Goal: Check status: Verify the current state of an ongoing process or item

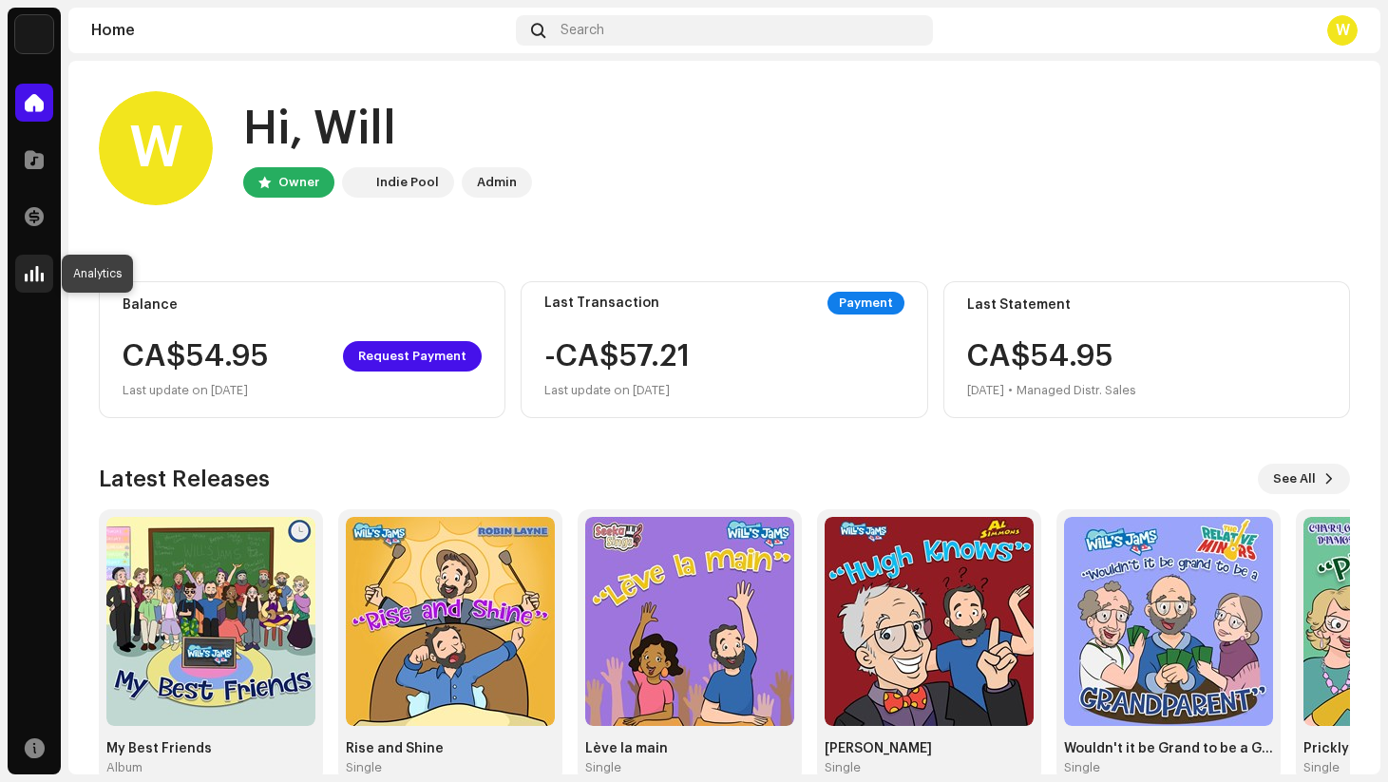
click at [39, 271] on span at bounding box center [34, 273] width 19 height 15
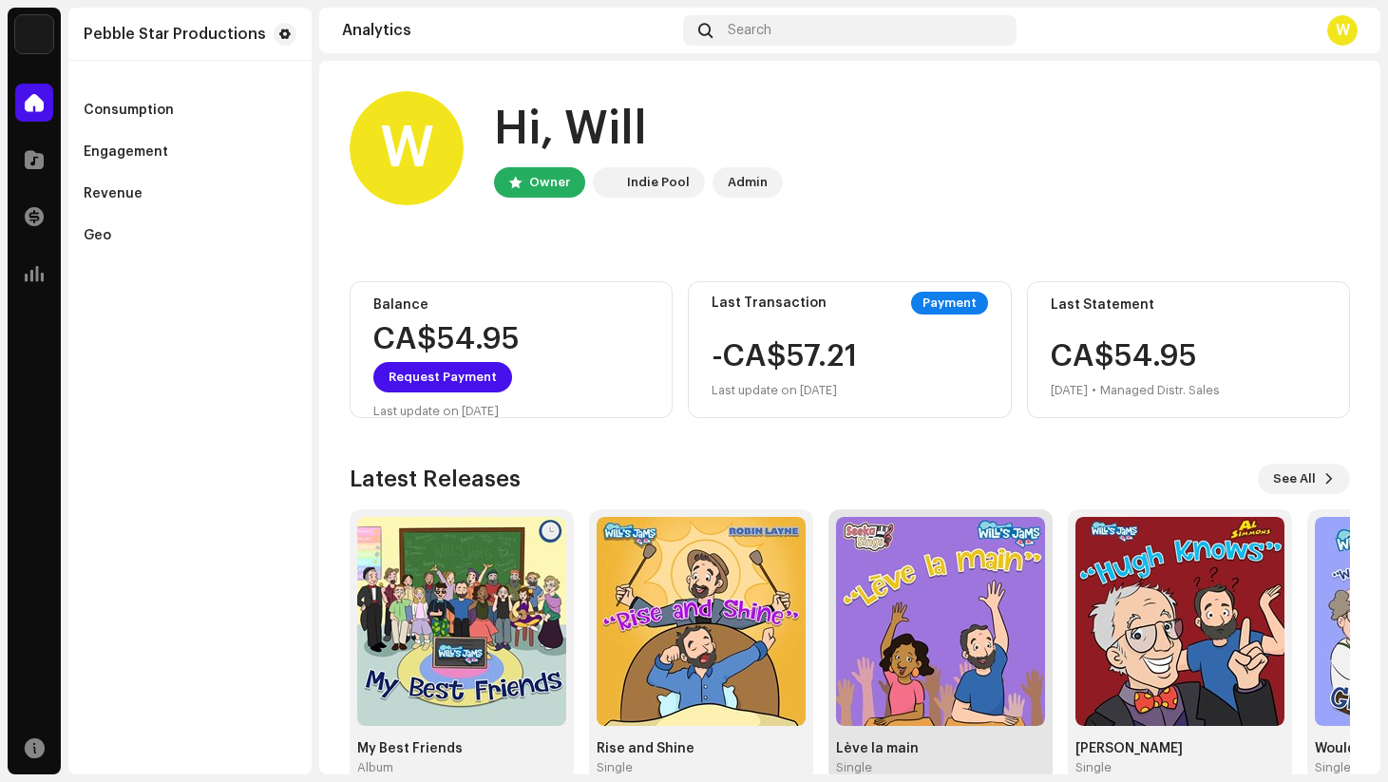
click at [950, 588] on img at bounding box center [940, 621] width 209 height 209
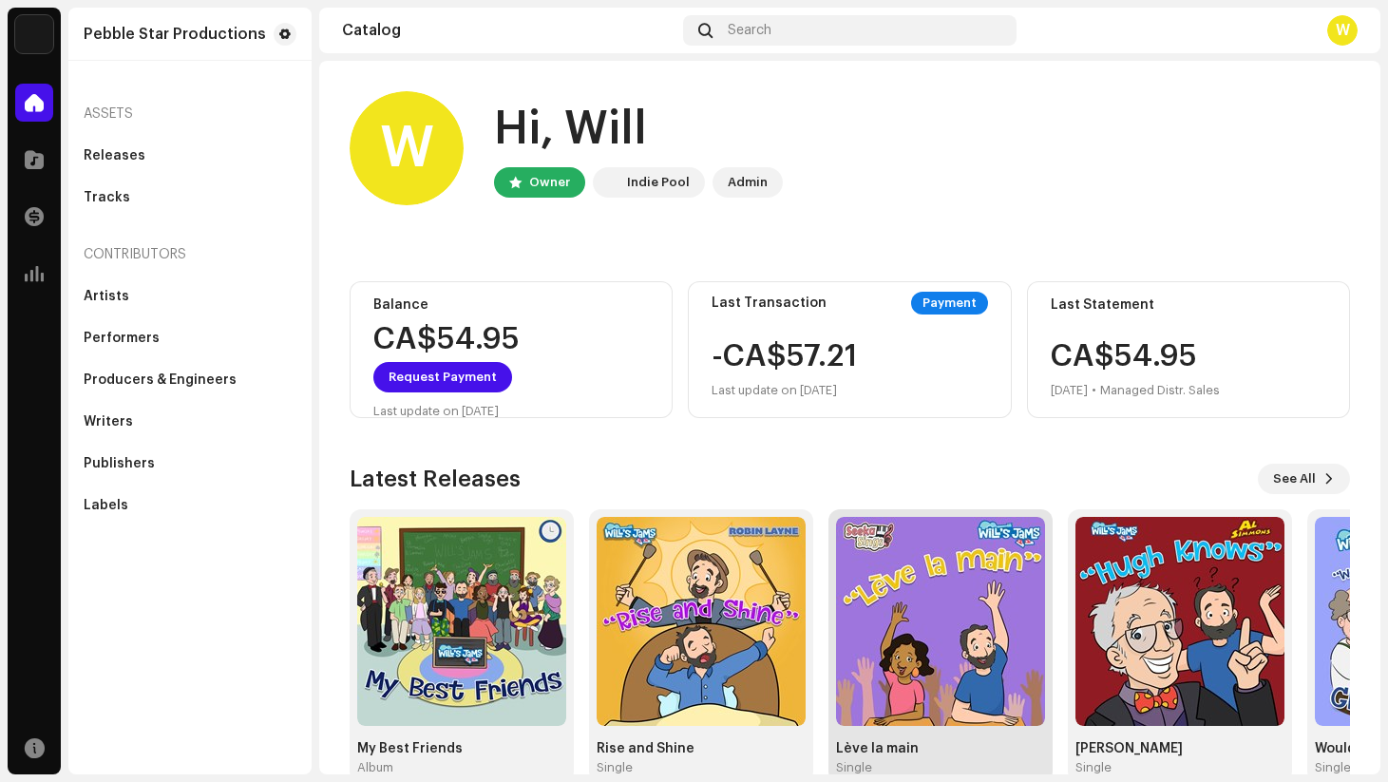
click at [976, 589] on img at bounding box center [940, 621] width 209 height 209
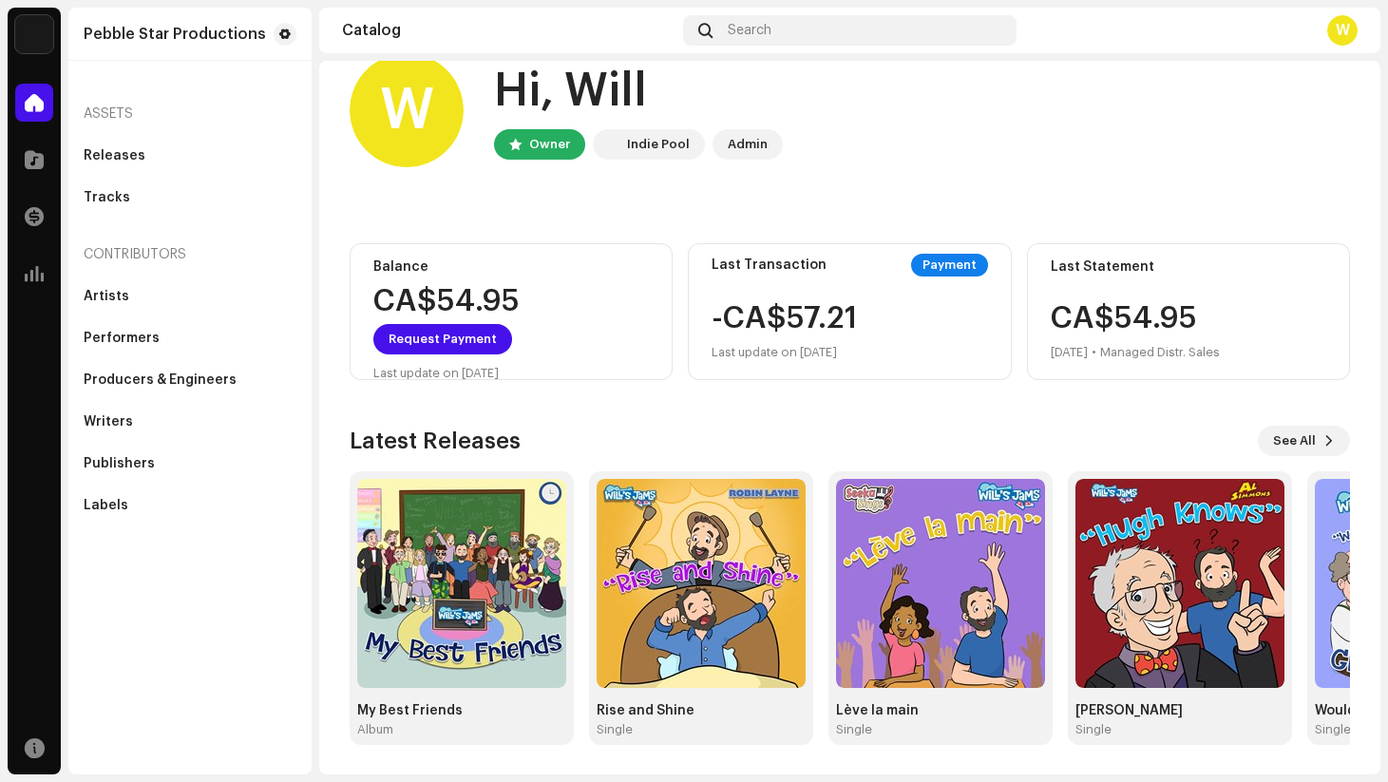
scroll to position [39, 0]
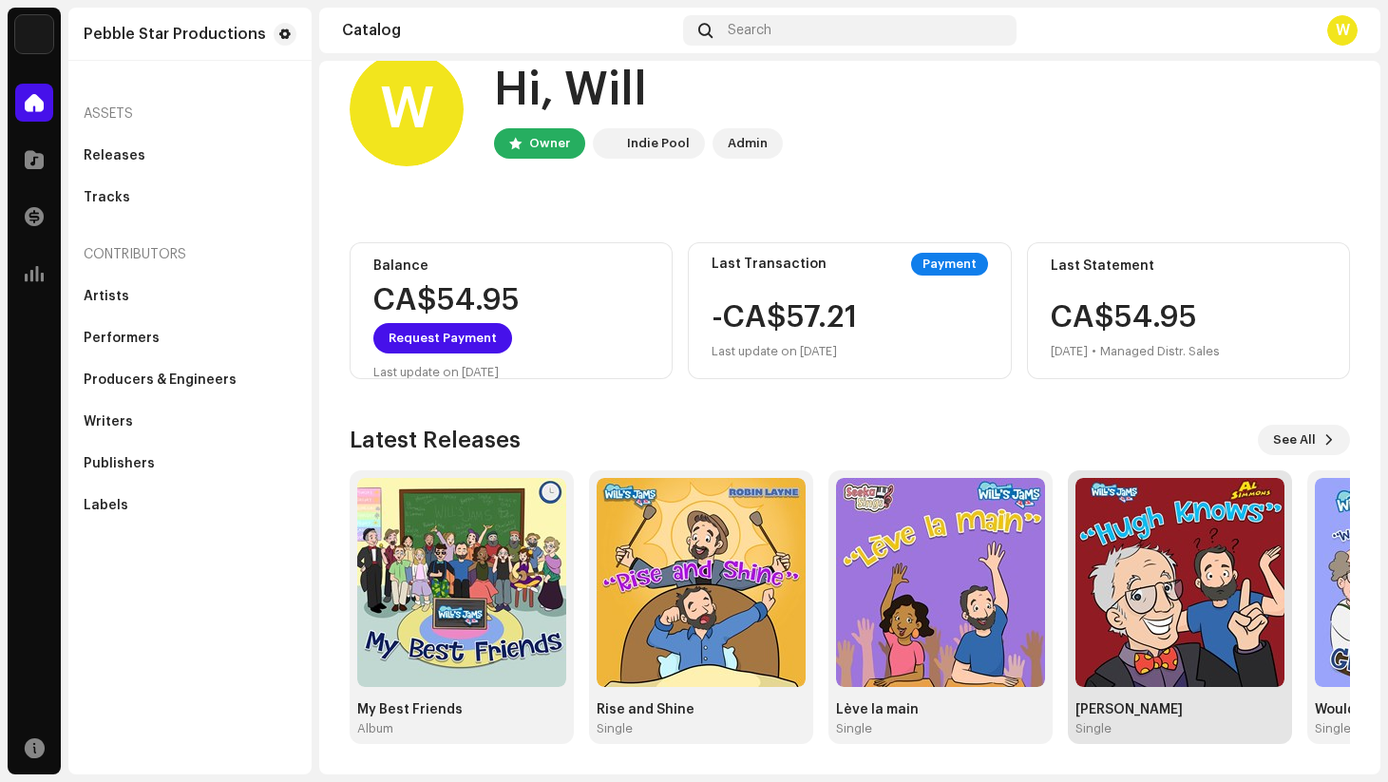
click at [1187, 580] on img at bounding box center [1180, 582] width 209 height 209
click at [1300, 446] on span "See All" at bounding box center [1294, 440] width 43 height 38
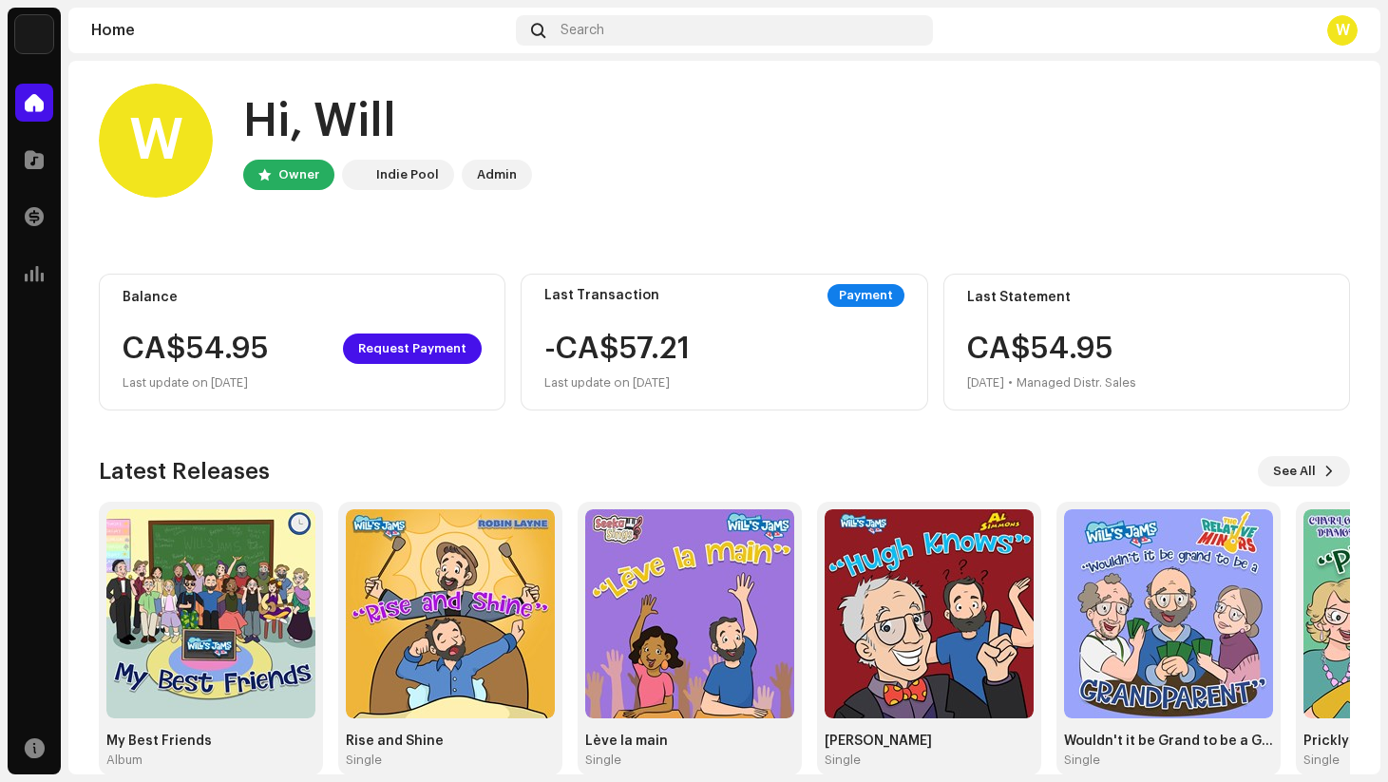
scroll to position [39, 0]
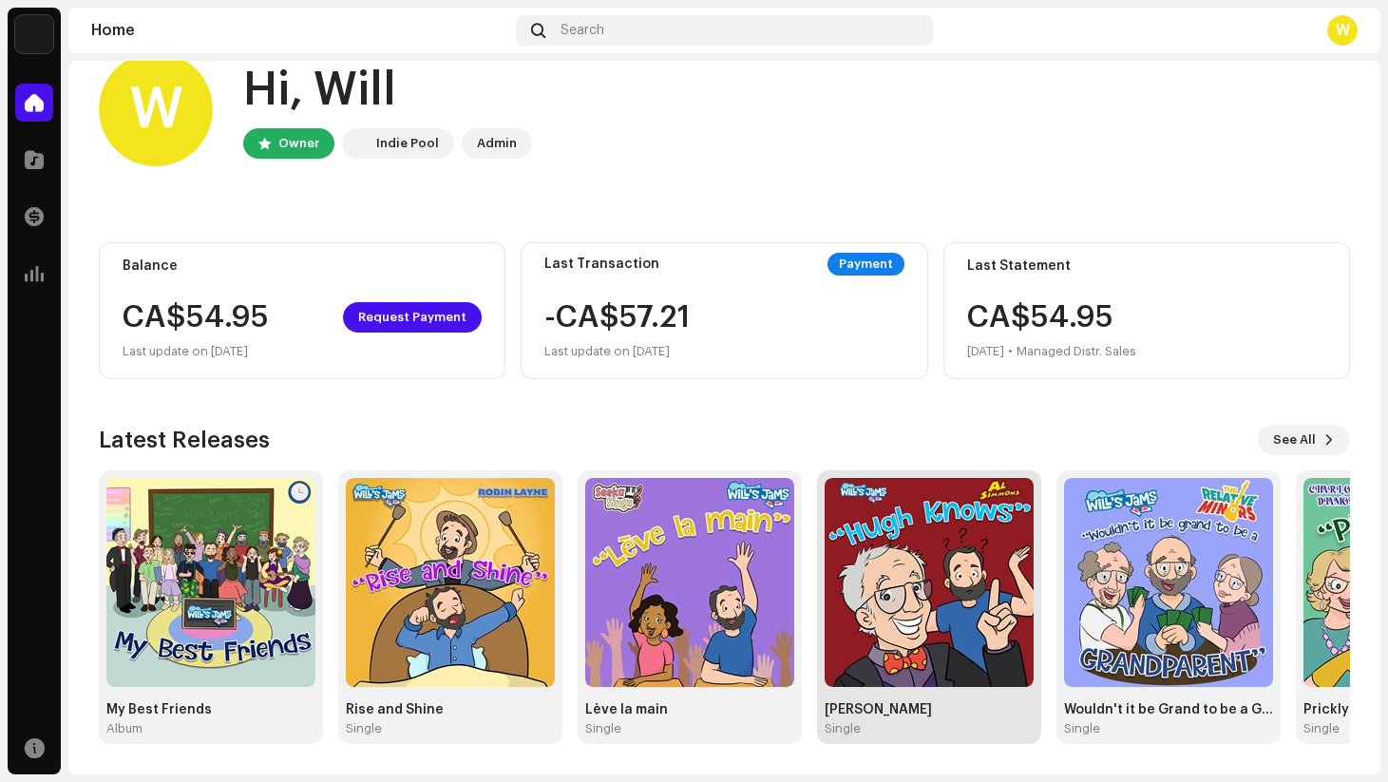
click at [882, 534] on img at bounding box center [929, 582] width 209 height 209
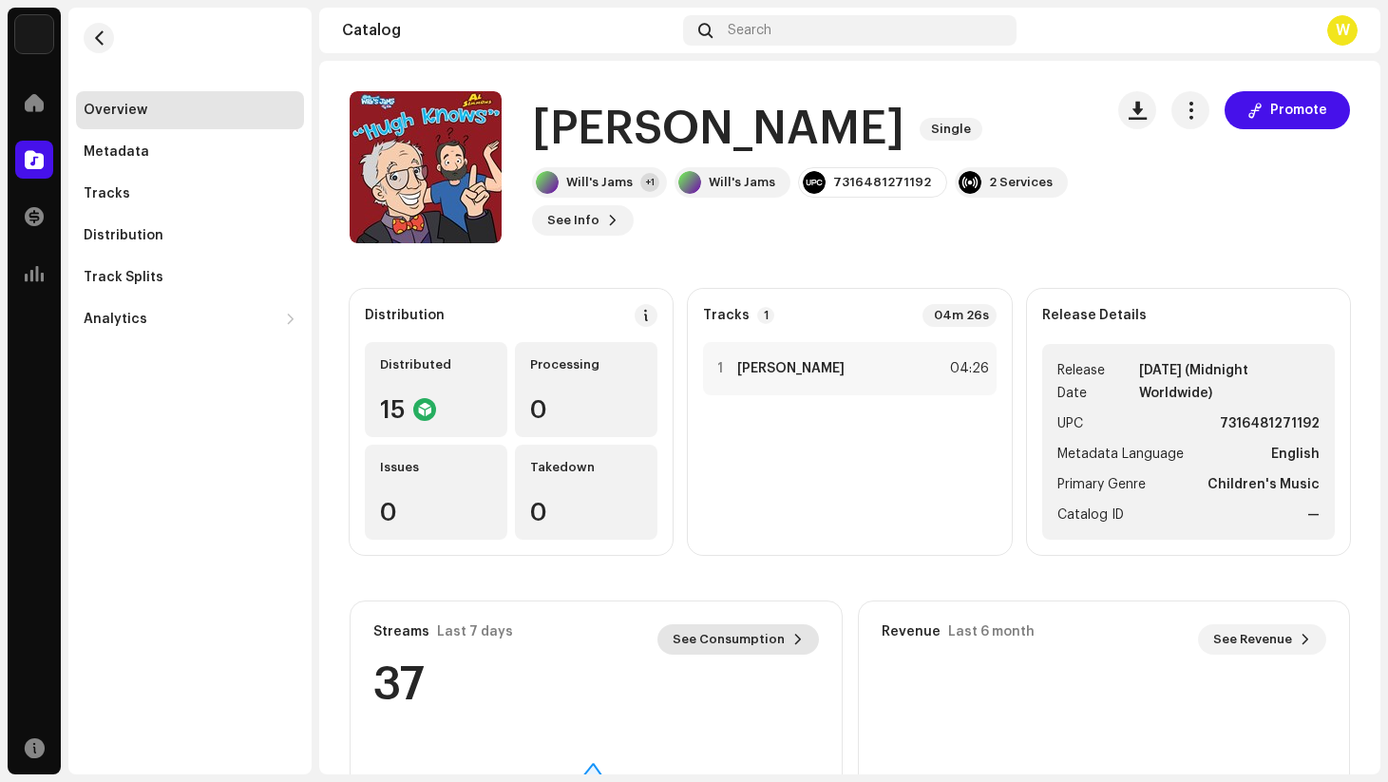
click at [755, 639] on span "See Consumption" at bounding box center [729, 640] width 112 height 38
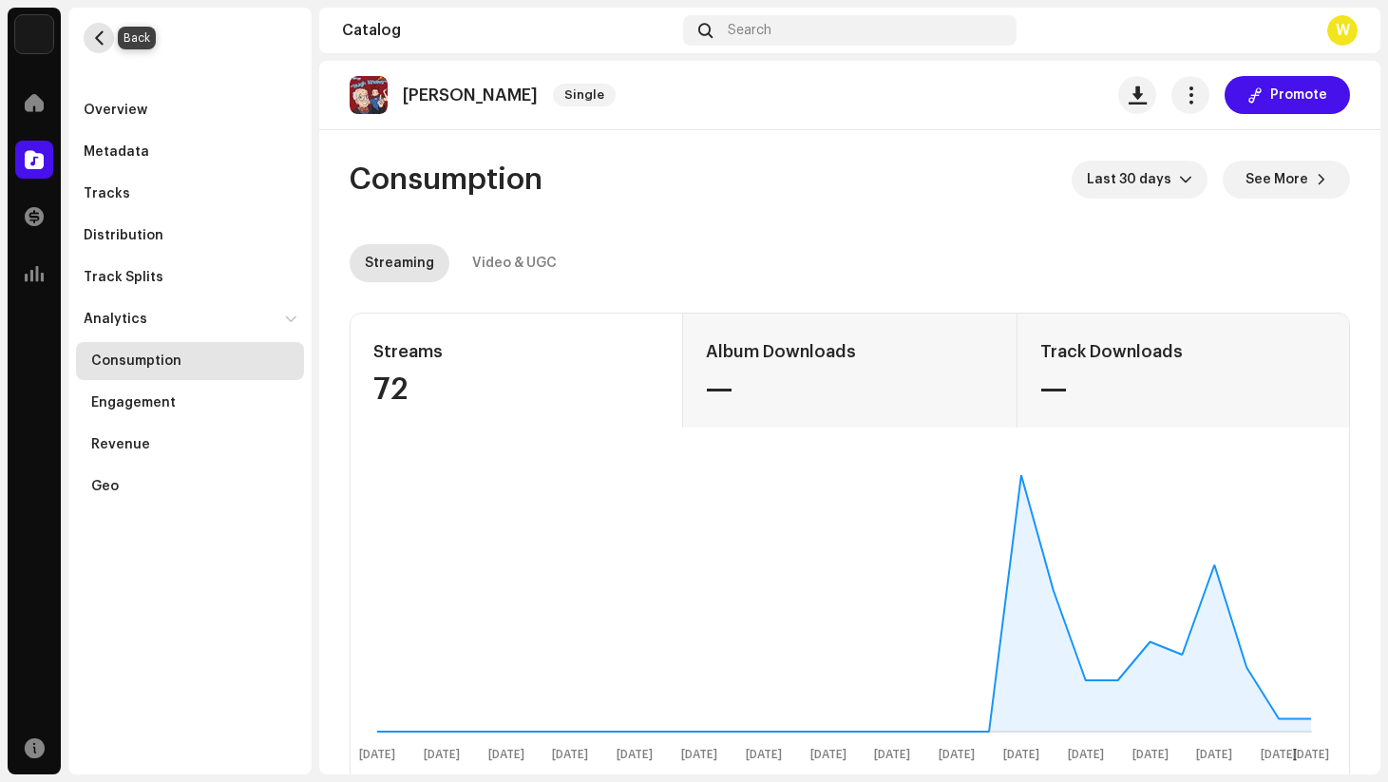
click at [102, 39] on span "button" at bounding box center [99, 37] width 14 height 15
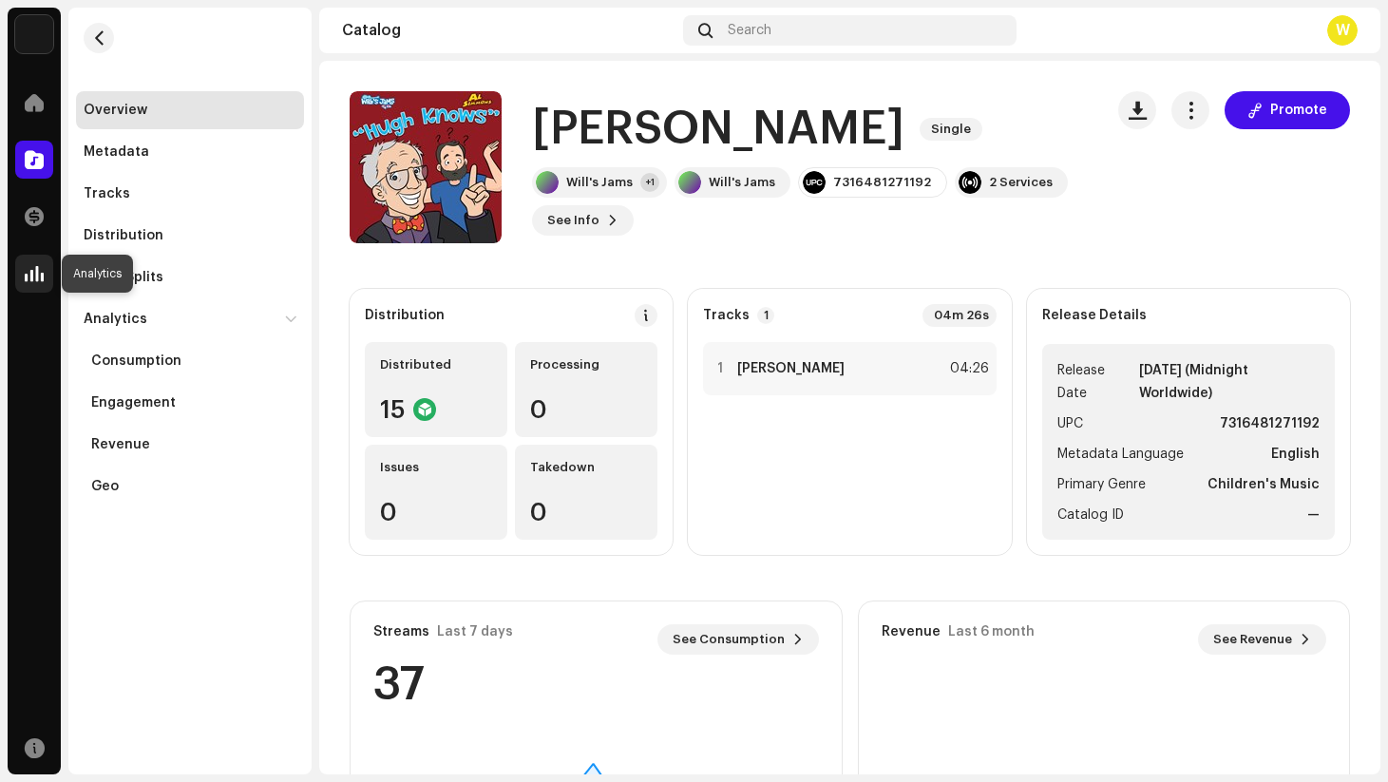
click at [24, 277] on div at bounding box center [34, 274] width 38 height 38
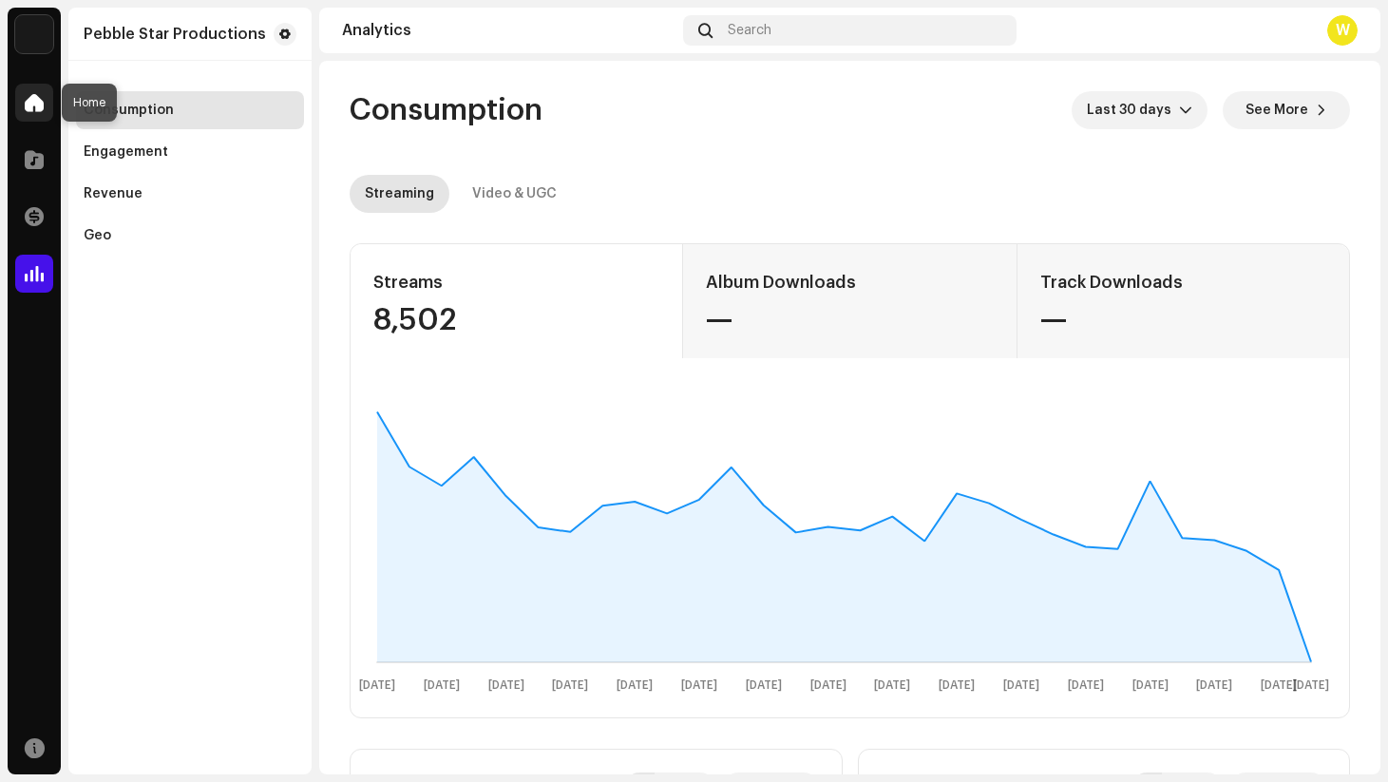
click at [26, 100] on span at bounding box center [34, 102] width 19 height 15
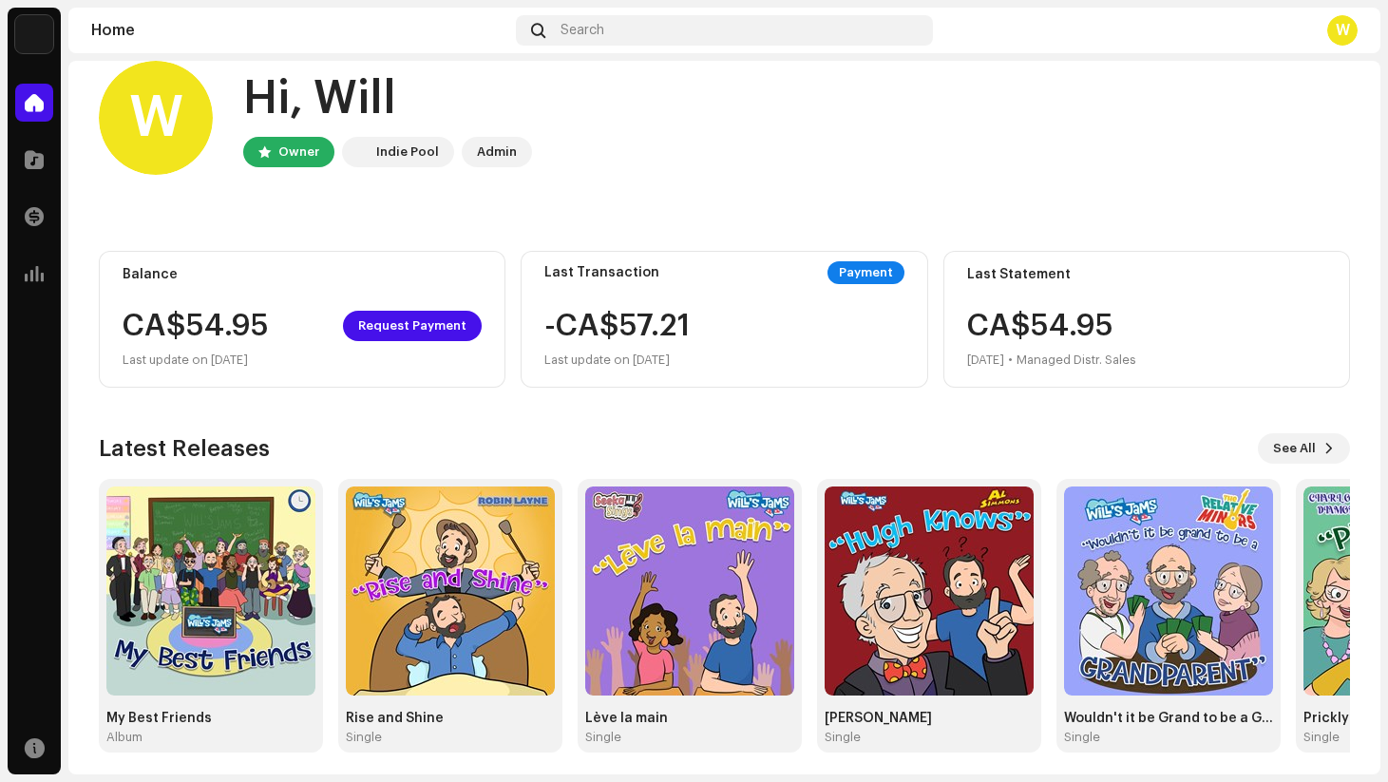
scroll to position [39, 0]
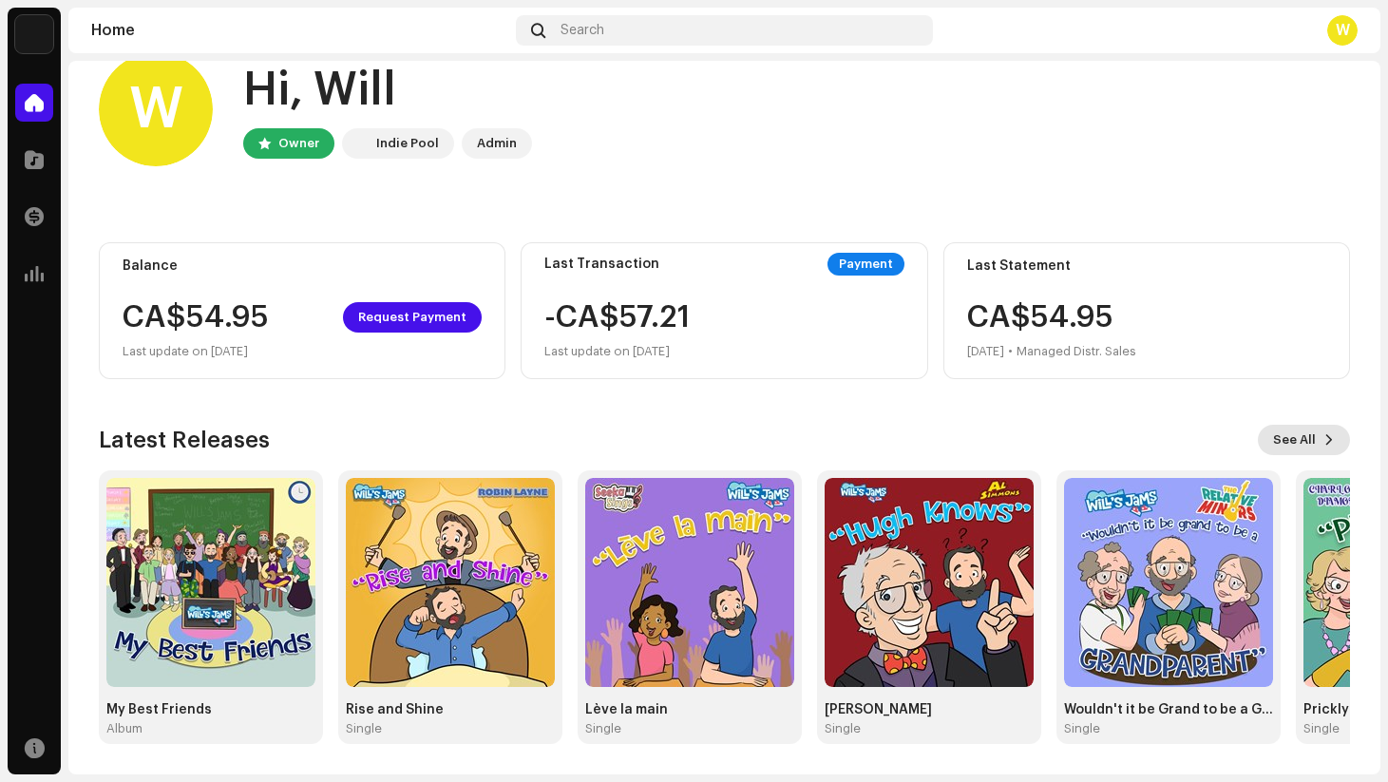
click at [1295, 442] on span "See All" at bounding box center [1294, 440] width 43 height 38
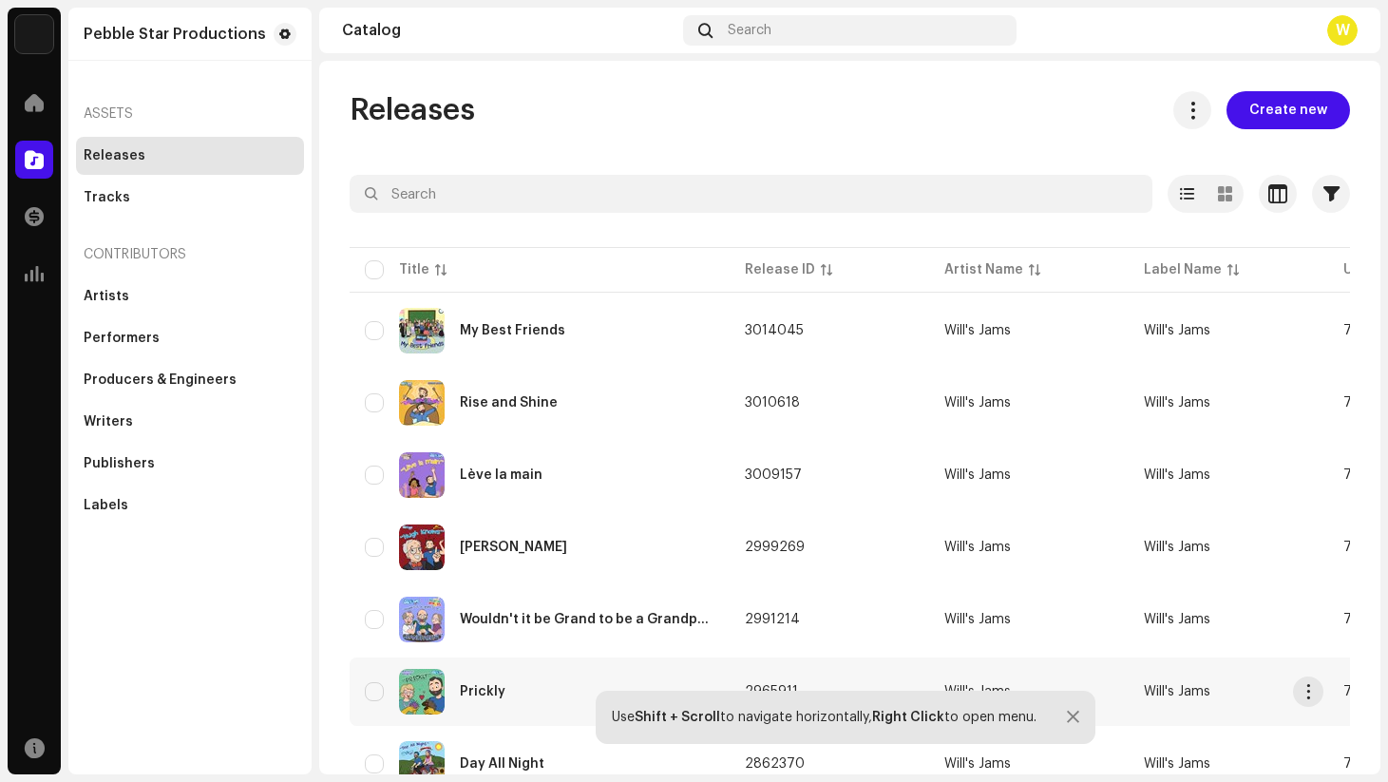
click at [499, 686] on div "Prickly" at bounding box center [483, 691] width 46 height 13
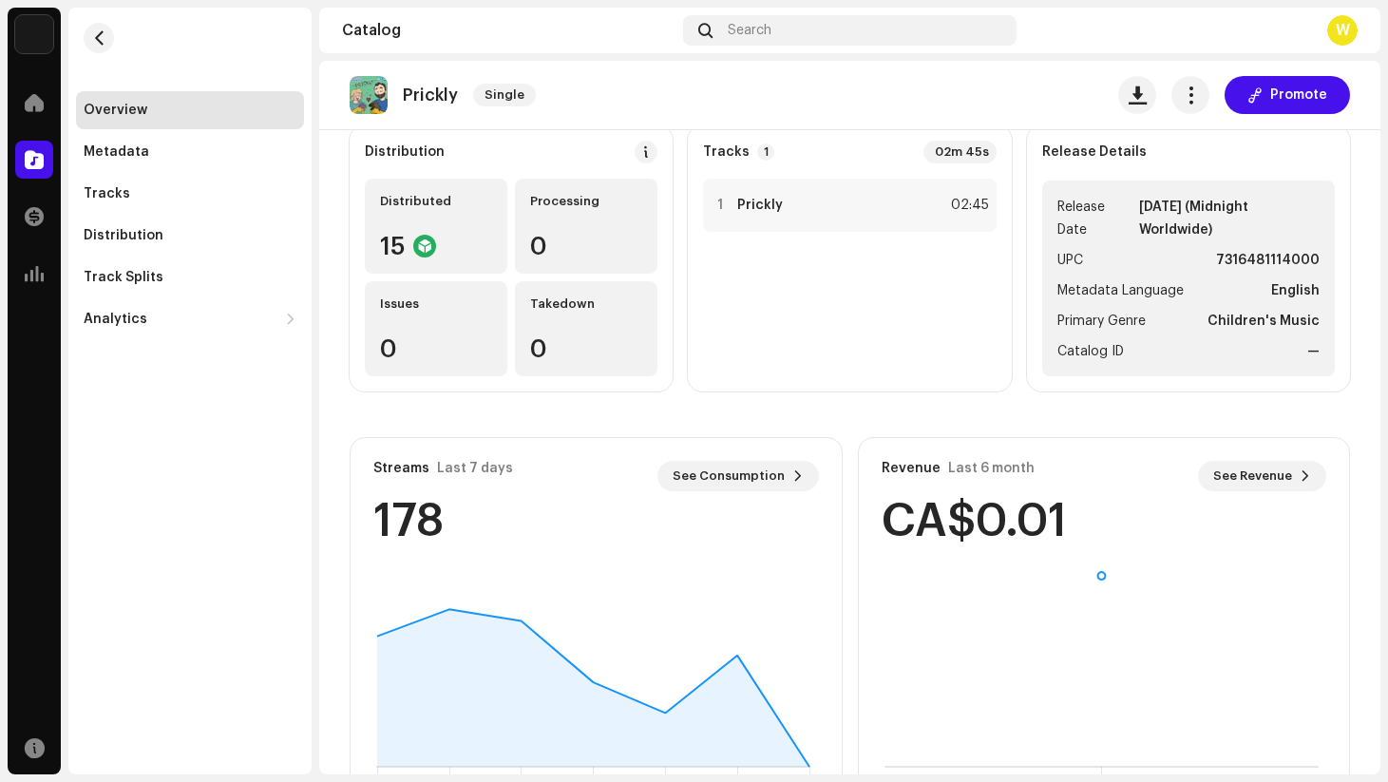
scroll to position [237, 0]
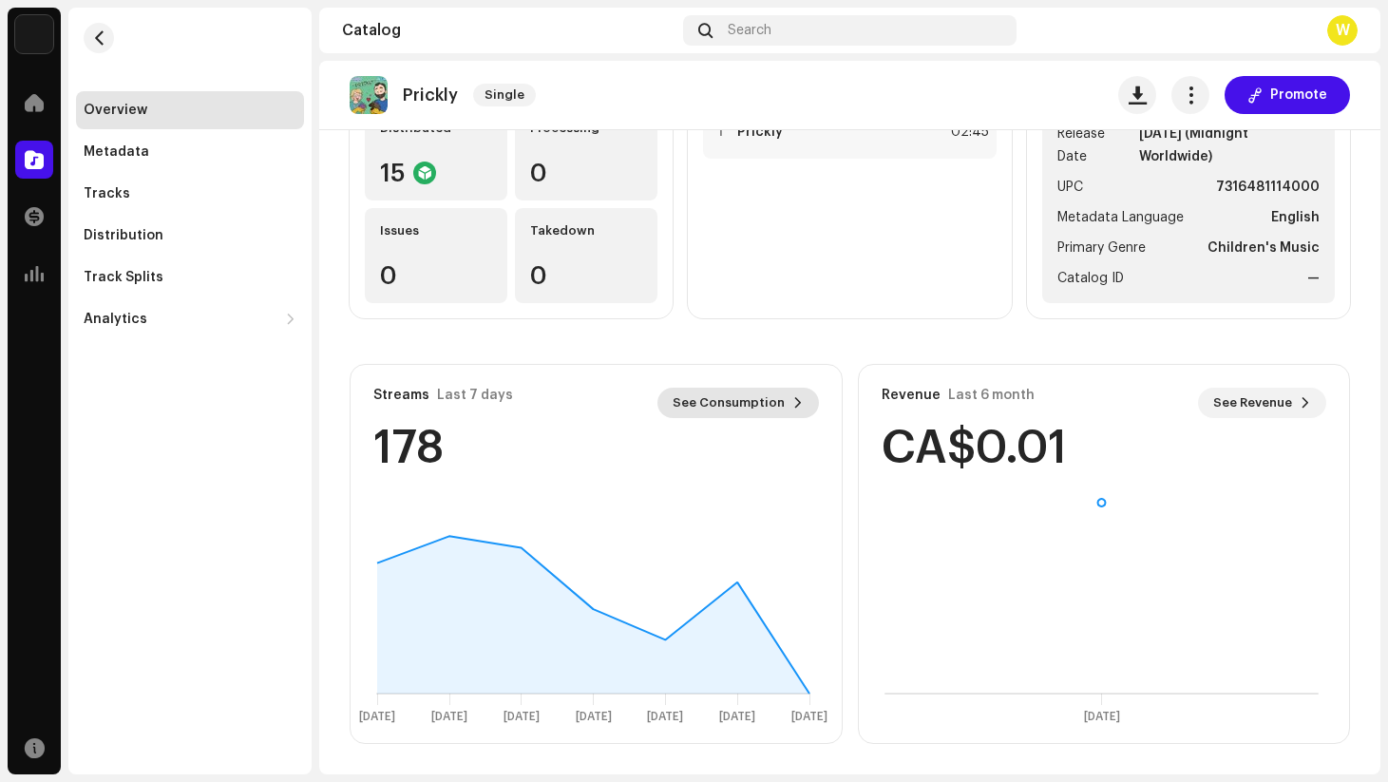
click at [731, 405] on span "See Consumption" at bounding box center [729, 403] width 112 height 38
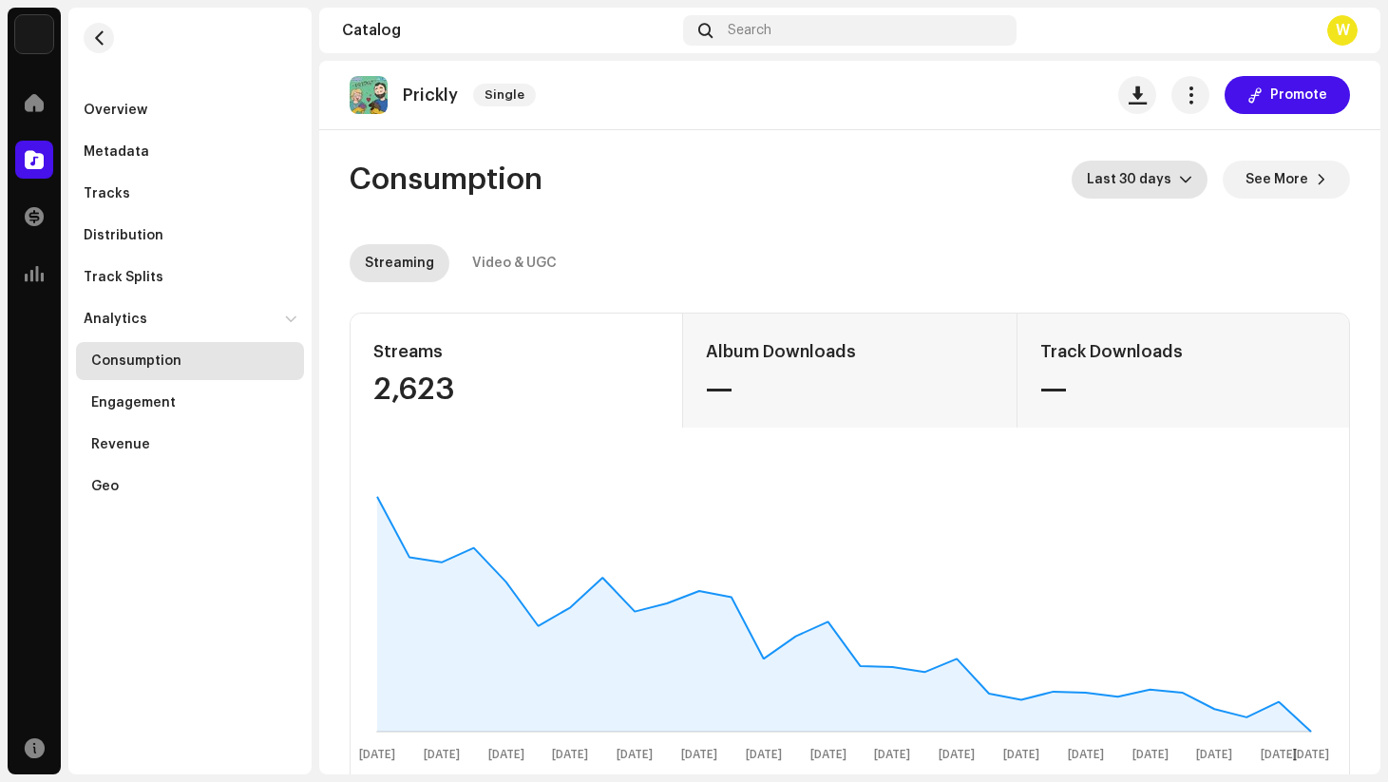
click at [1160, 180] on span "Last 30 days" at bounding box center [1133, 180] width 92 height 38
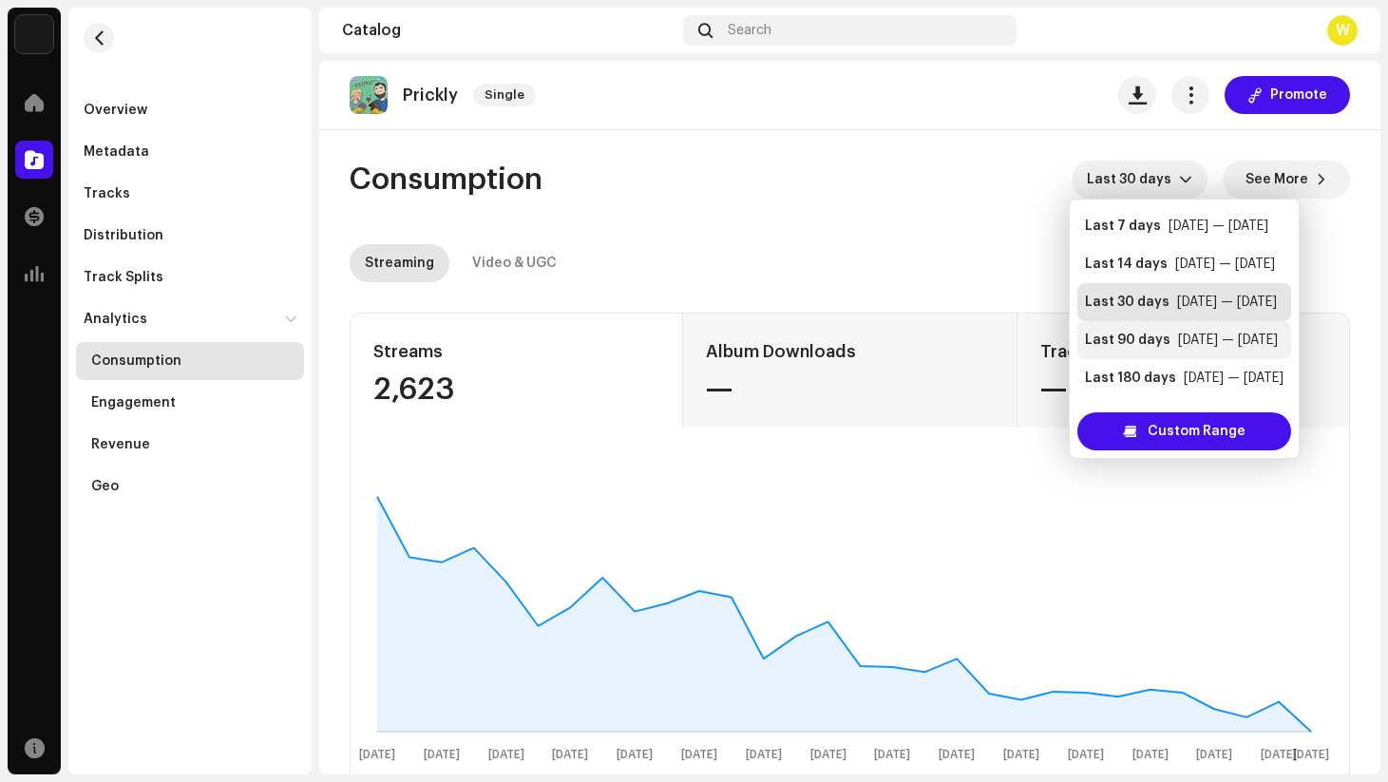
click at [1123, 342] on div "Last 90 days" at bounding box center [1128, 340] width 86 height 19
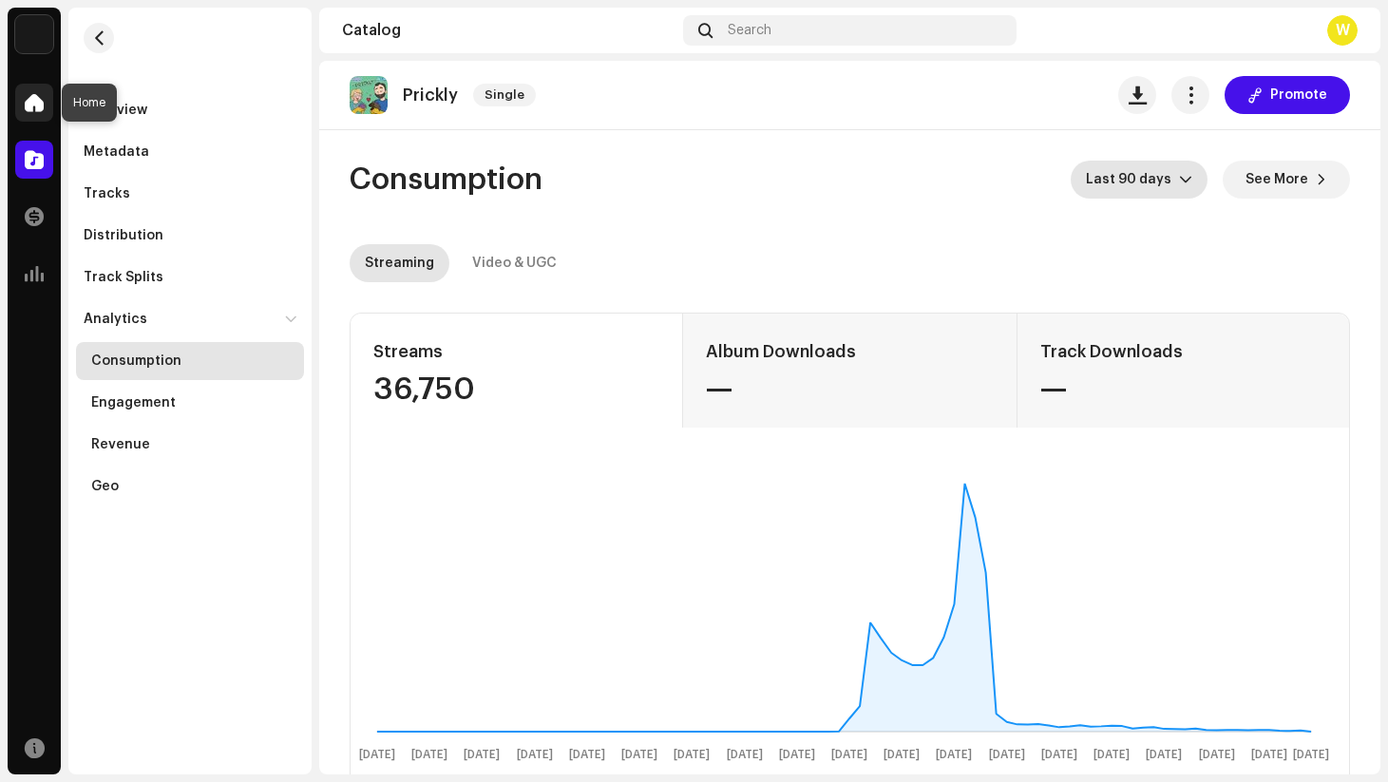
click at [28, 102] on span at bounding box center [34, 102] width 19 height 15
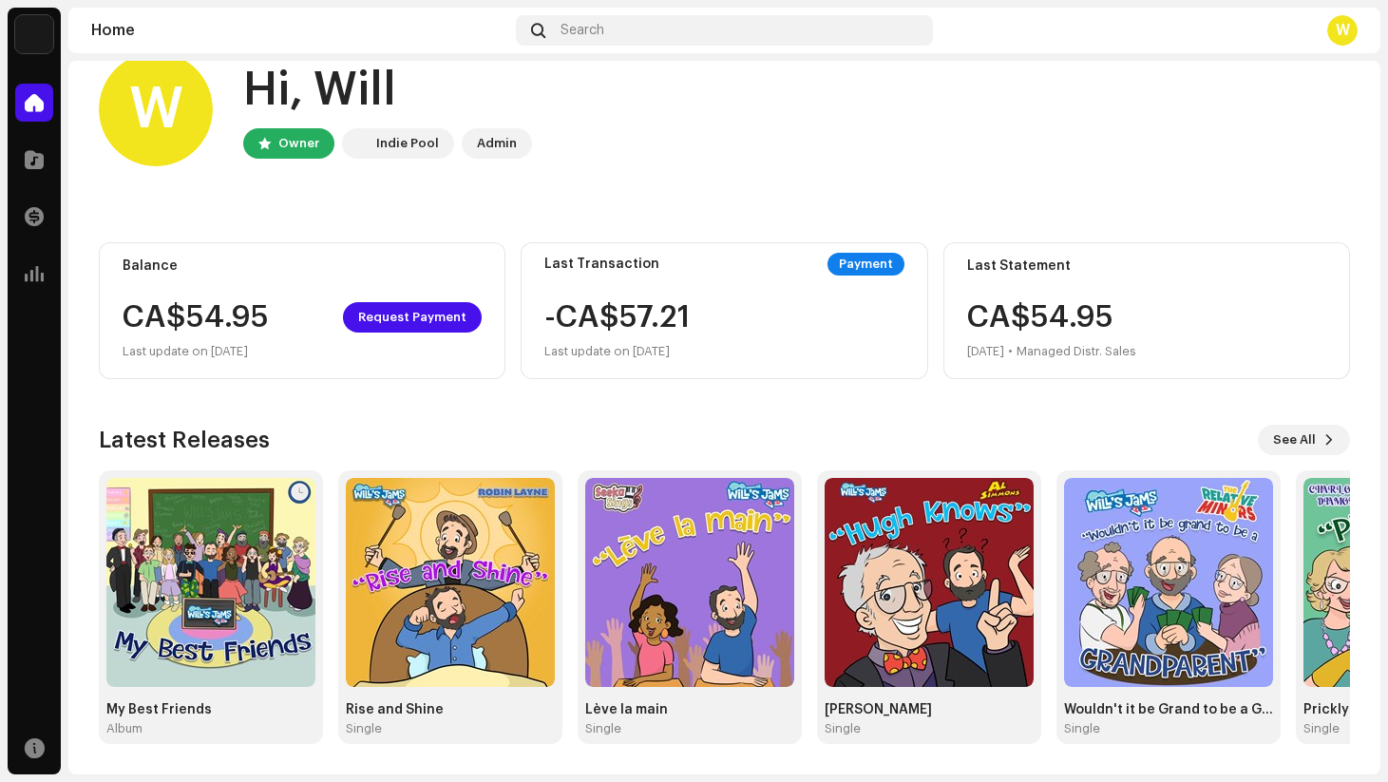
scroll to position [7, 0]
